Goal: Find specific page/section: Find specific page/section

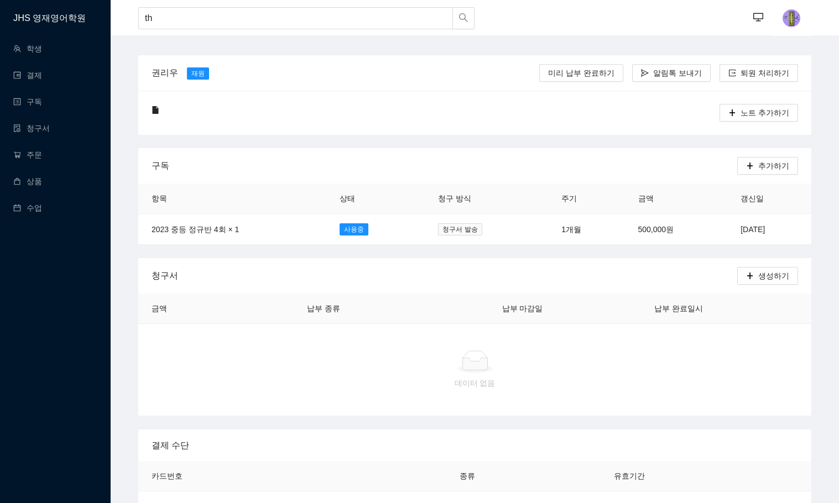
type input "t"
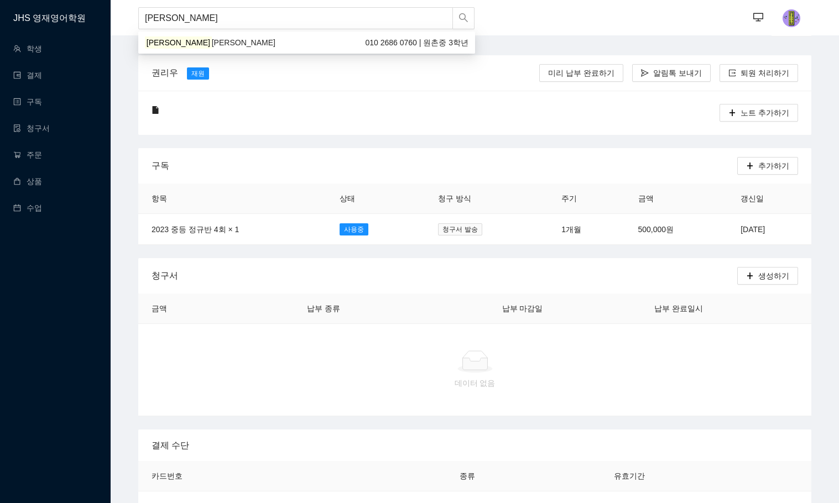
click at [212, 46] on span "[PERSON_NAME]" at bounding box center [244, 42] width 64 height 9
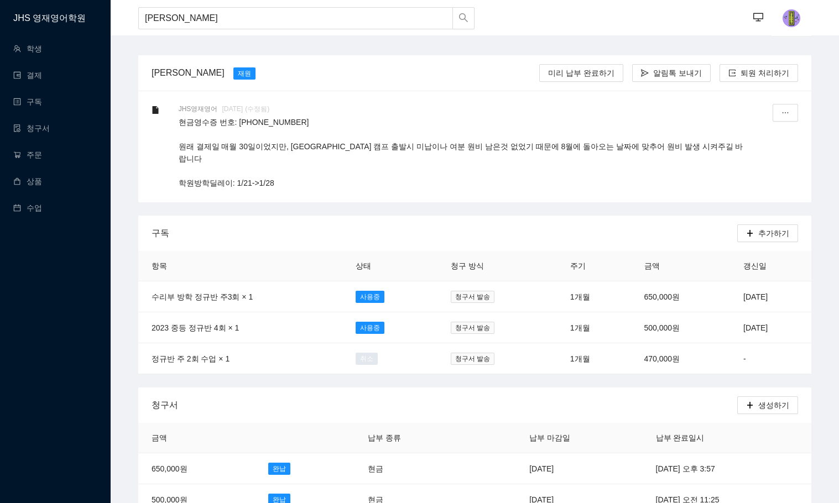
drag, startPoint x: 189, startPoint y: 17, endPoint x: -3, endPoint y: -36, distance: 198.9
click at [0, 0] on html "JHS 영재영어학원 학생 결제 구독 청구서 주문 상품 수업 송지헌 ··· ··· 송지헌 [PERSON_NAME] [PERSON_NAME] 납부…" at bounding box center [419, 251] width 839 height 503
click at [176, 43] on div "민동은 010 2852 5708 | 서래초 5학년" at bounding box center [306, 42] width 323 height 12
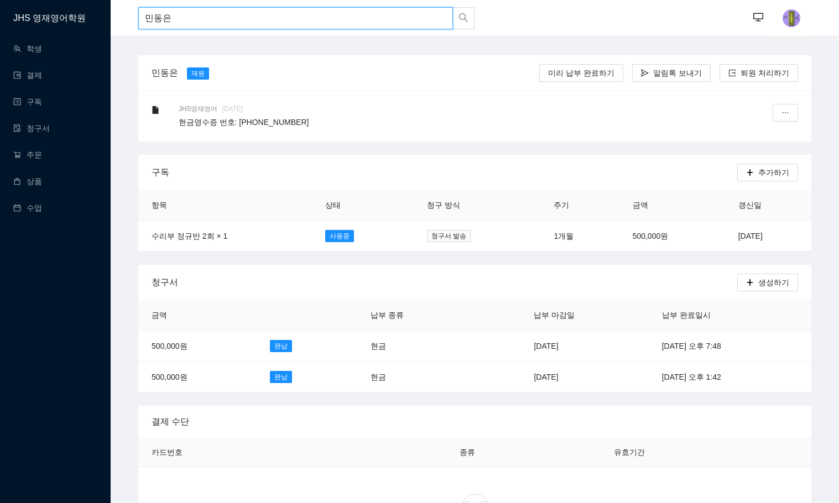
drag, startPoint x: 174, startPoint y: 14, endPoint x: -3, endPoint y: -13, distance: 179.0
click at [0, 0] on html "JHS 영재영어학원 학생 결제 구독 청구서 주문 상품 수업 민동은 ··· ··· 민동은 재원 미리 납부 완료하기 알림톡 보내기 퇴원 처리하기 …" at bounding box center [419, 251] width 839 height 503
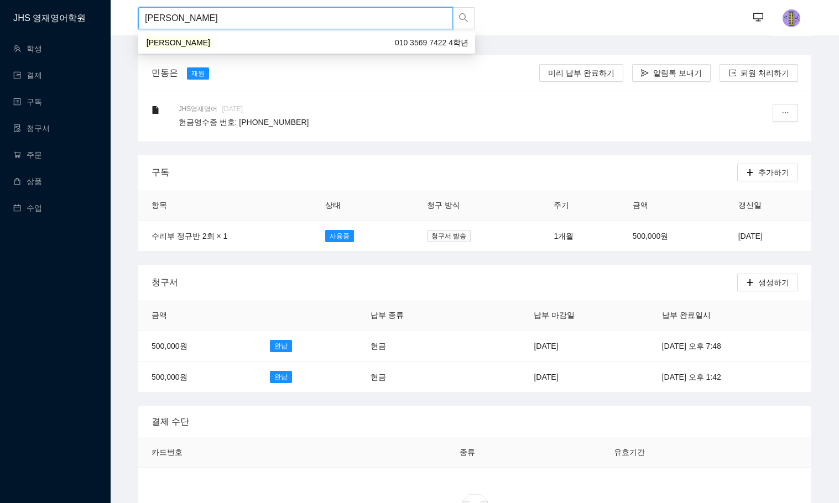
click at [337, 41] on div "[PERSON_NAME] 010 3569 7422 4학년" at bounding box center [306, 42] width 323 height 12
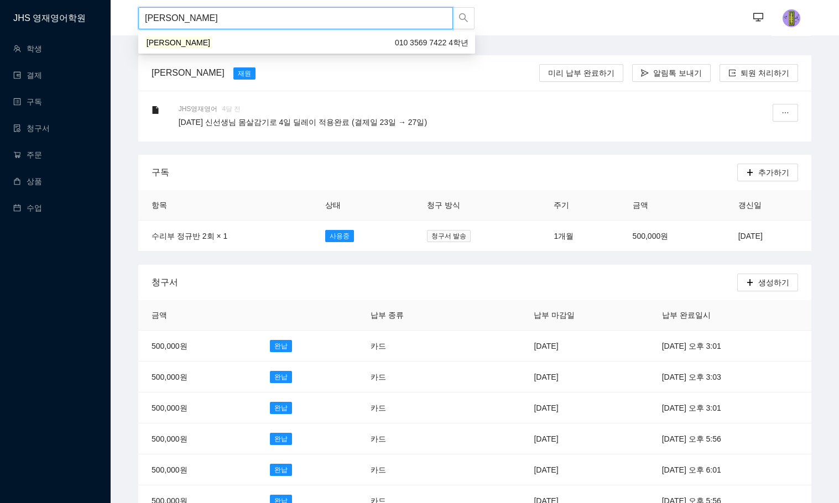
drag, startPoint x: 209, startPoint y: 29, endPoint x: -3, endPoint y: -55, distance: 227.8
click at [0, 0] on html "JHS 영재영어학원 학생 결제 구독 청구서 주문 상품 수업 김지아 ··· ··· 김지아 재원 미리 납부 완료하기 알림톡 보내기 퇴원 처리하기 …" at bounding box center [419, 251] width 839 height 503
click at [232, 42] on div "[PERSON_NAME] 010 8987 9251 | 방일초 3학년" at bounding box center [306, 42] width 323 height 12
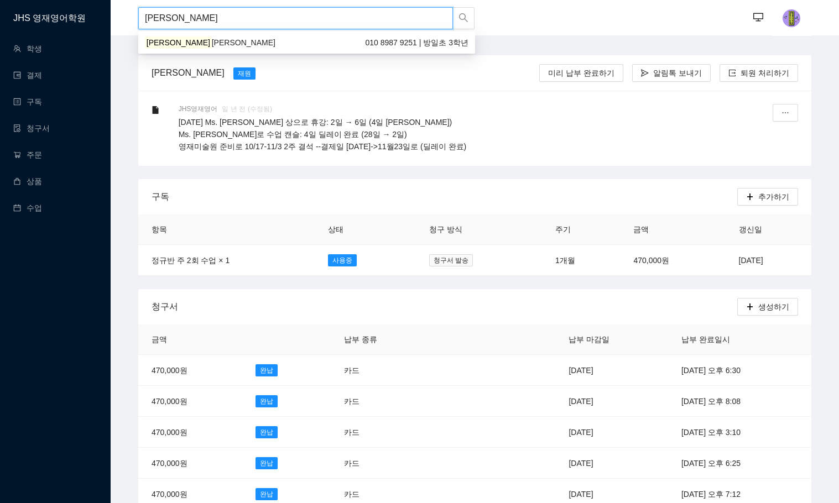
drag, startPoint x: 188, startPoint y: 27, endPoint x: 11, endPoint y: 15, distance: 177.3
click at [191, 38] on div "진효은 010 4114 9792 | 중학교 2학년" at bounding box center [306, 42] width 323 height 12
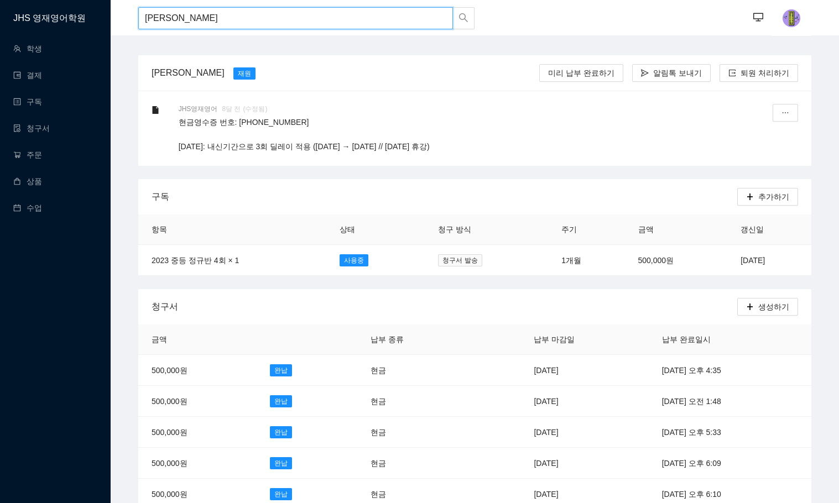
type input "[PERSON_NAME]"
click at [38, 124] on link "청구서" at bounding box center [31, 128] width 36 height 9
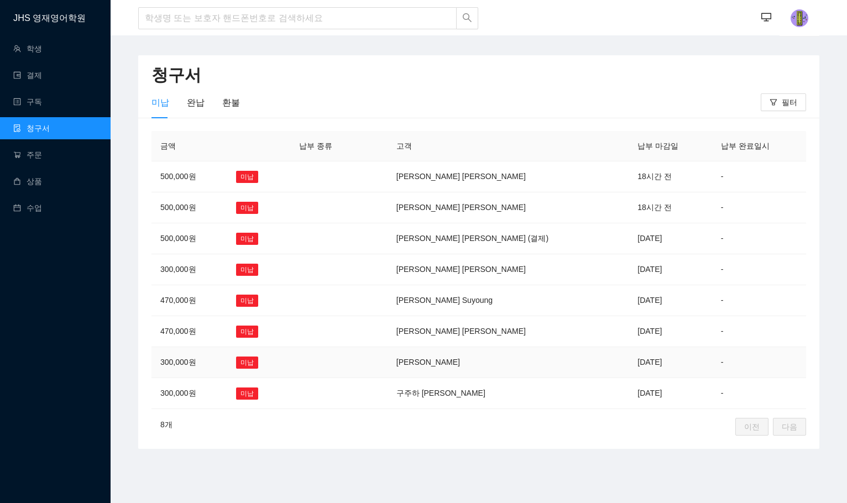
click at [496, 363] on td "[PERSON_NAME]" at bounding box center [508, 362] width 242 height 31
click at [487, 393] on td "구주하 [PERSON_NAME]" at bounding box center [508, 393] width 242 height 31
